Goal: Information Seeking & Learning: Learn about a topic

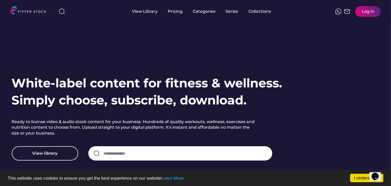
click at [89, 17] on div "View Library Pricing fvck Categories Series Collections Log in" at bounding box center [195, 11] width 370 height 23
click at [290, 10] on div "View Library Pricing fvck Categories Series Collections Log in" at bounding box center [195, 11] width 370 height 23
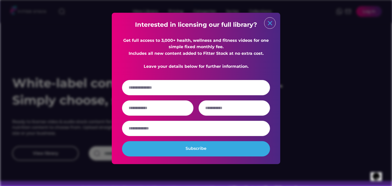
click at [272, 25] on text "close" at bounding box center [270, 23] width 8 height 8
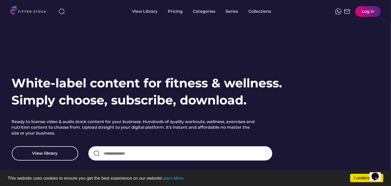
click at [109, 16] on div "View Library Pricing fvck Categories Series Collections Log in" at bounding box center [195, 11] width 370 height 23
click at [104, 9] on div "View Library Pricing fvck Categories Series Collections Log in" at bounding box center [195, 11] width 370 height 23
click at [175, 12] on div "Pricing" at bounding box center [175, 12] width 15 height 6
